Goal: Information Seeking & Learning: Compare options

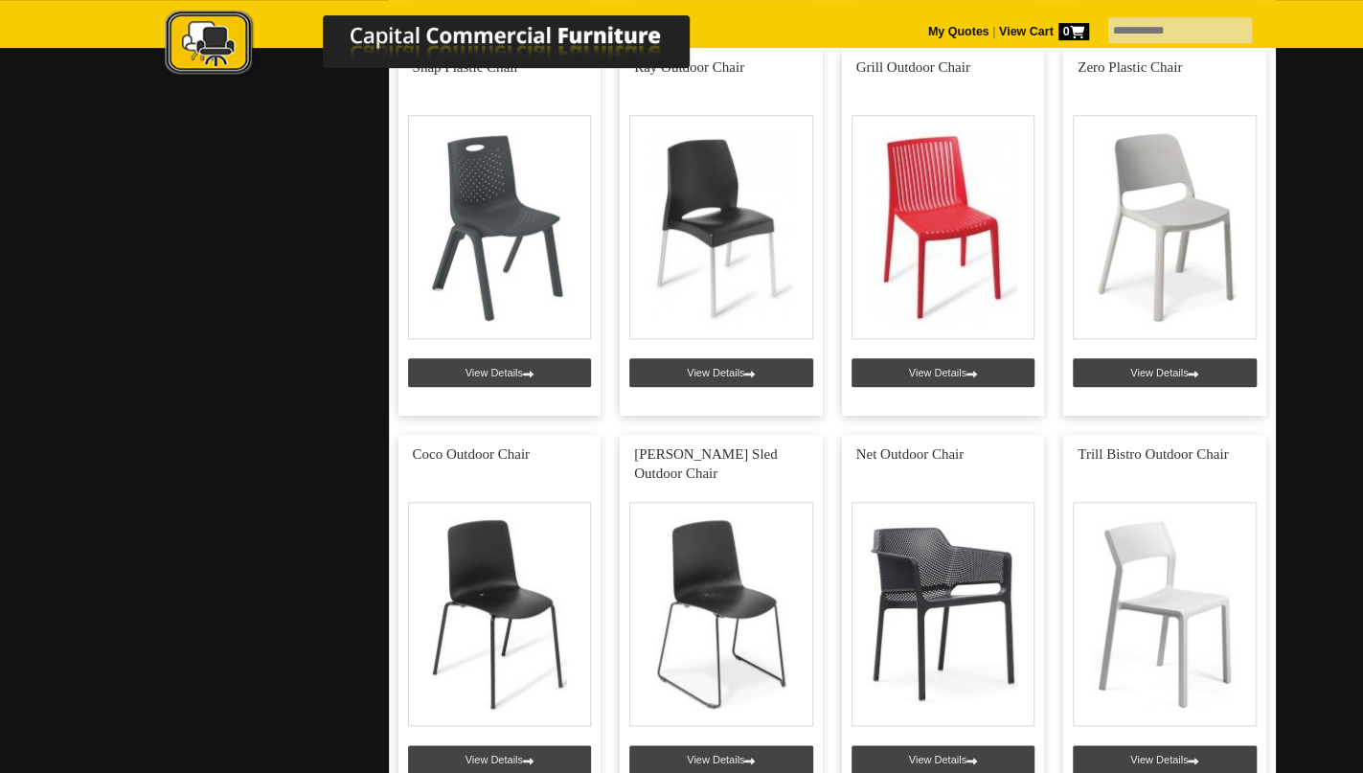
scroll to position [853, 0]
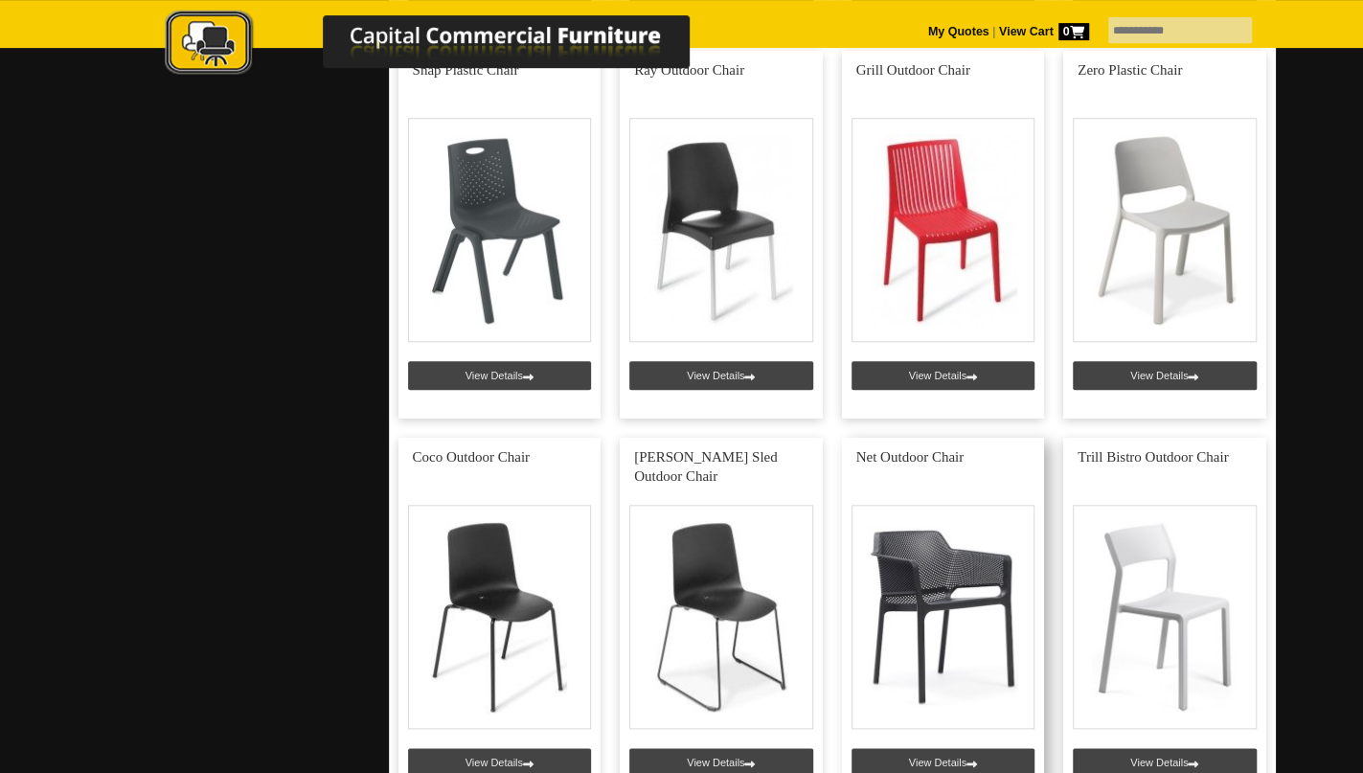
click at [911, 591] on link at bounding box center [943, 622] width 203 height 368
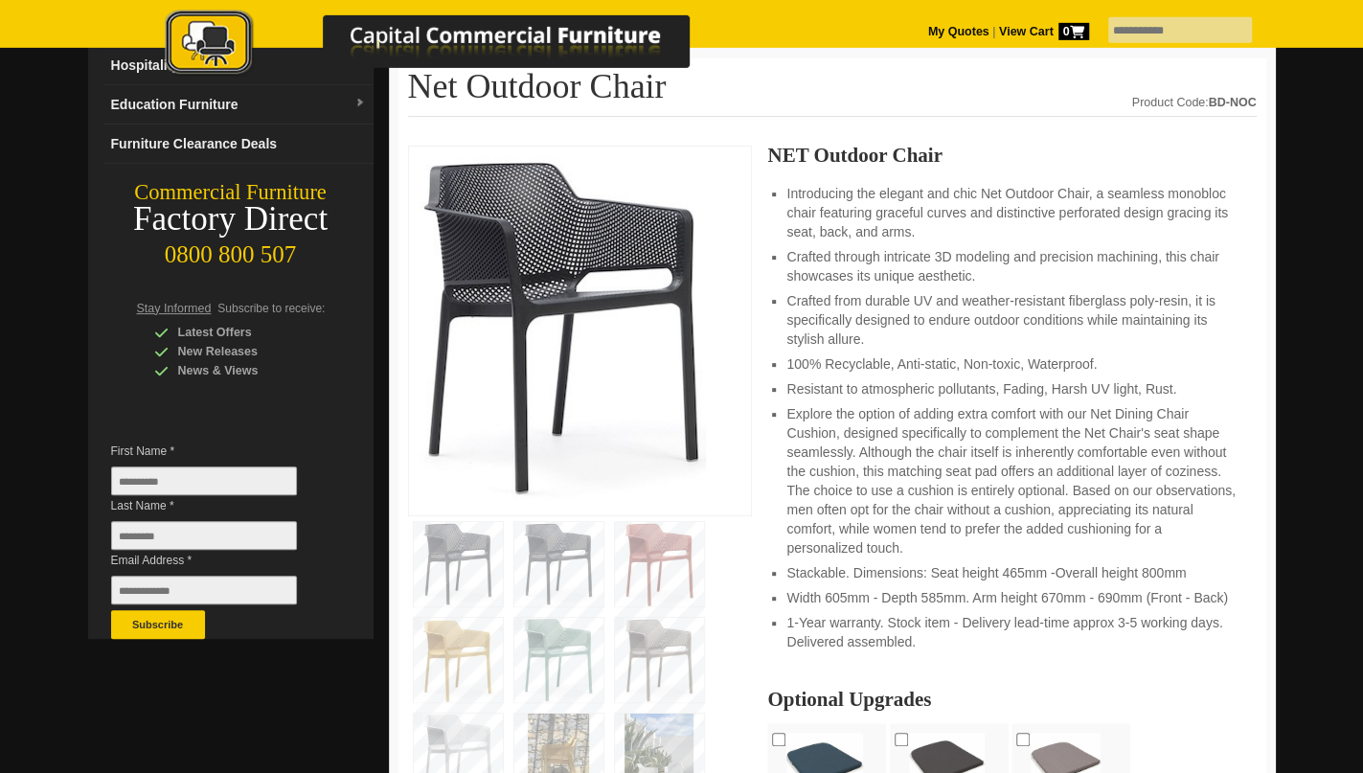
scroll to position [206, 0]
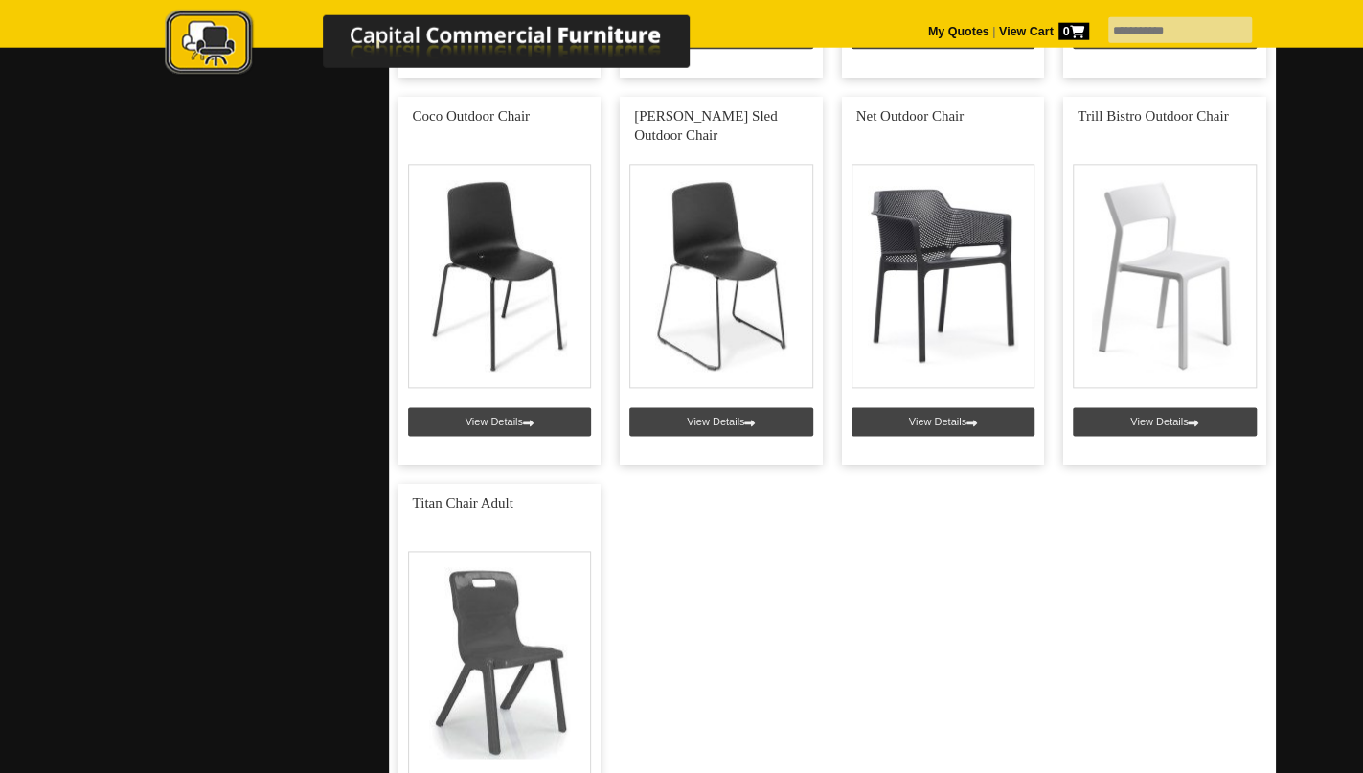
scroll to position [1188, 0]
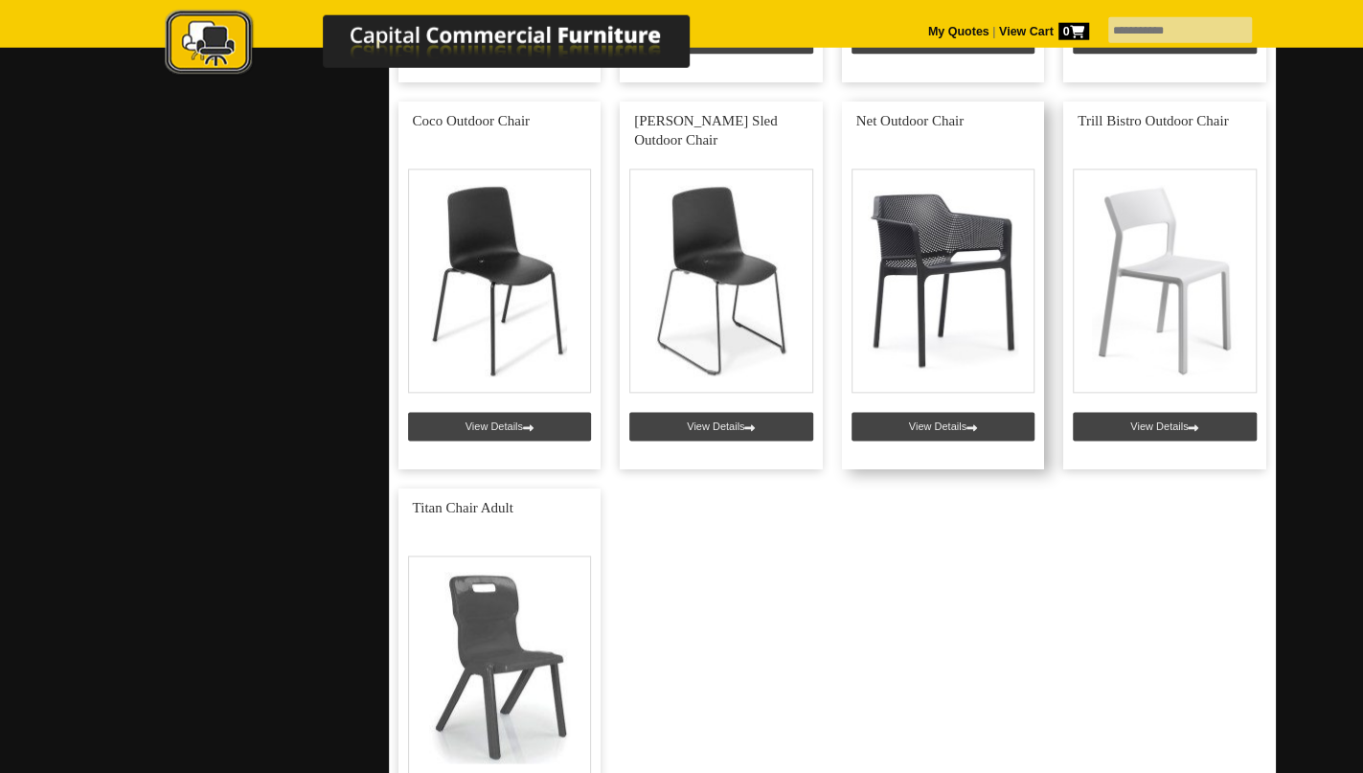
click at [926, 274] on link at bounding box center [943, 286] width 203 height 368
